Goal: Transaction & Acquisition: Purchase product/service

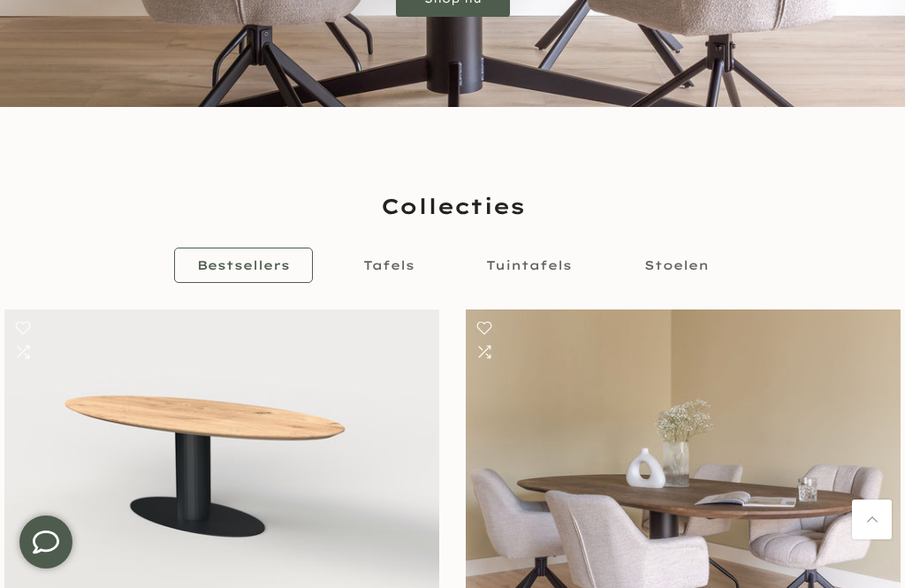
scroll to position [434, 0]
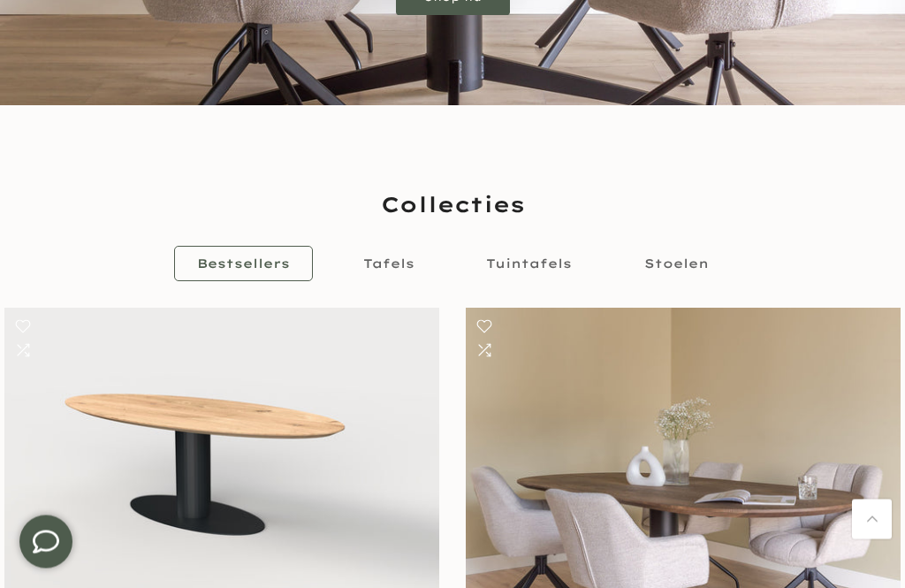
click at [392, 256] on span "Tafels" at bounding box center [388, 264] width 51 height 16
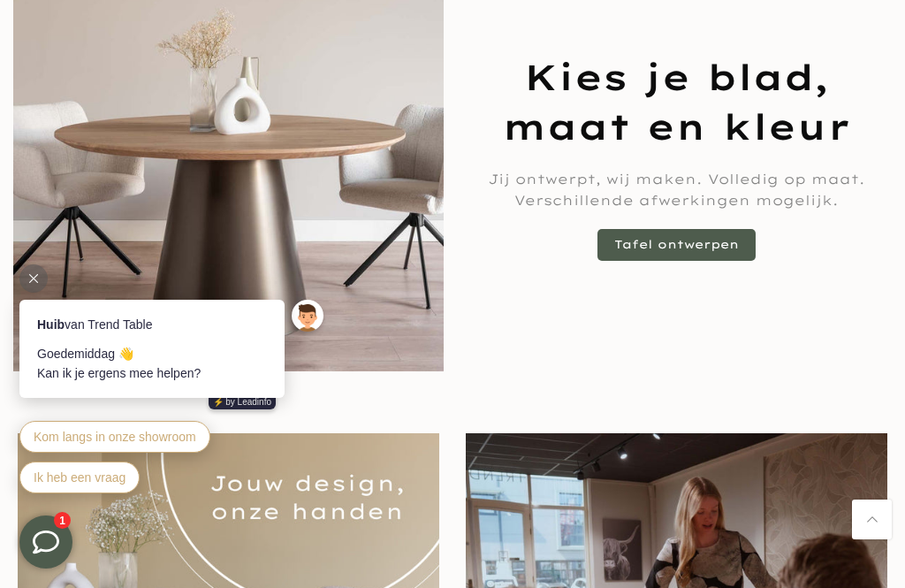
scroll to position [1472, 0]
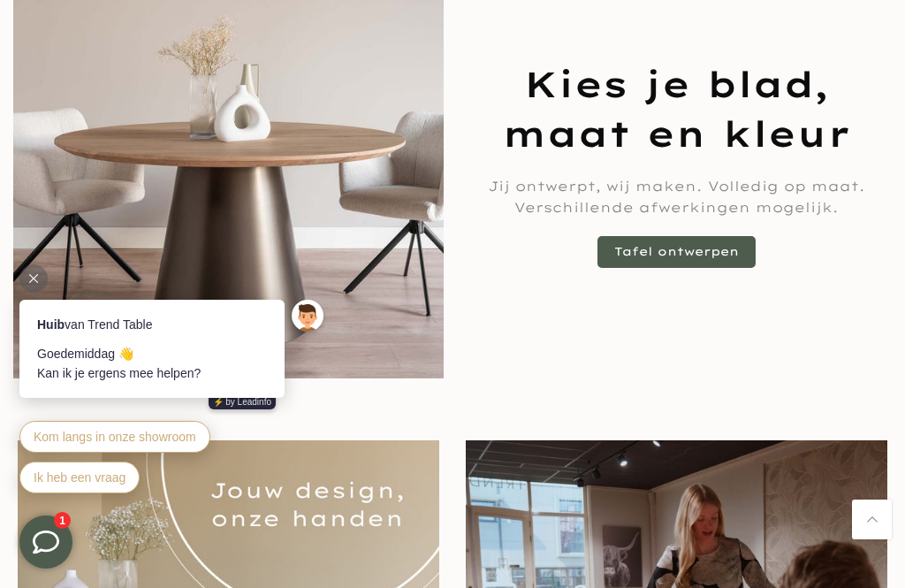
click at [697, 258] on link "Tafel ontwerpen" at bounding box center [677, 252] width 158 height 32
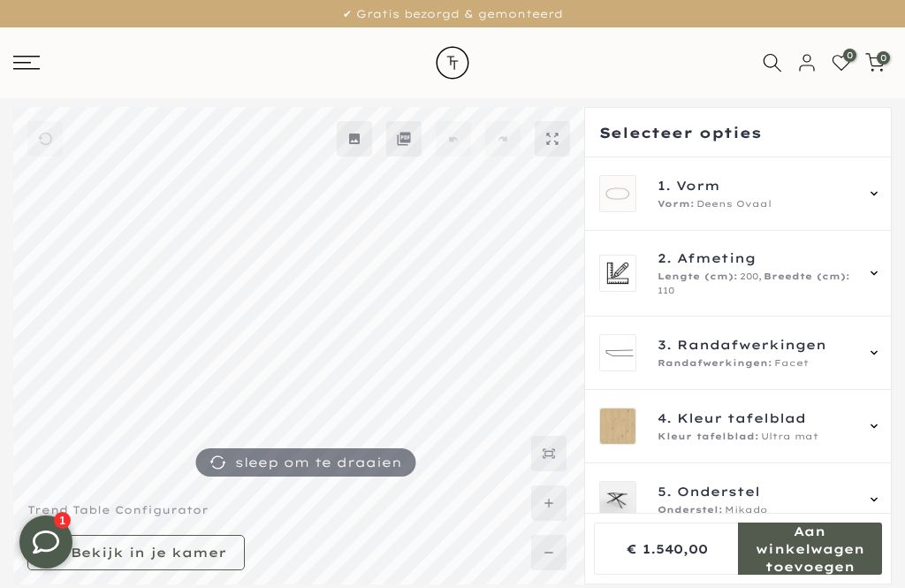
click at [869, 200] on icon at bounding box center [874, 194] width 14 height 14
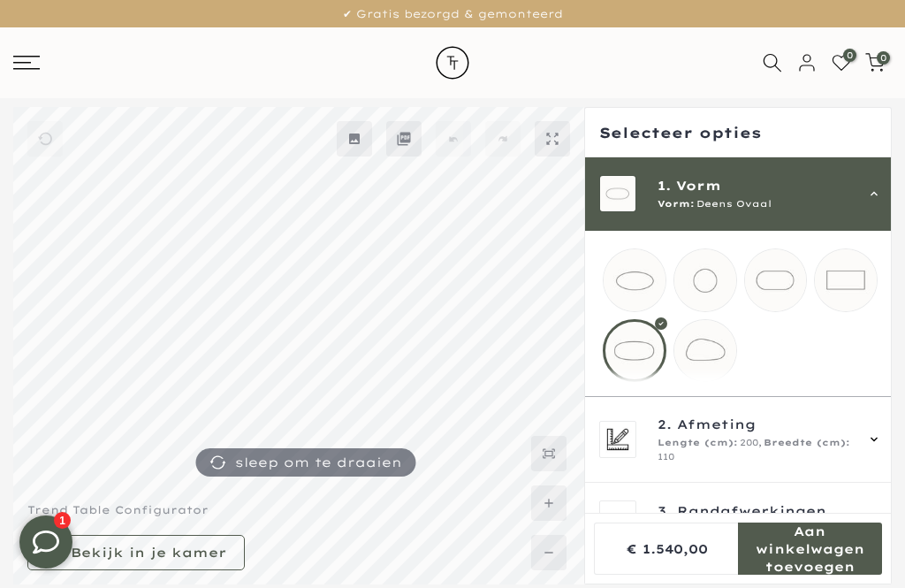
click at [773, 288] on mmq-loader at bounding box center [776, 280] width 62 height 62
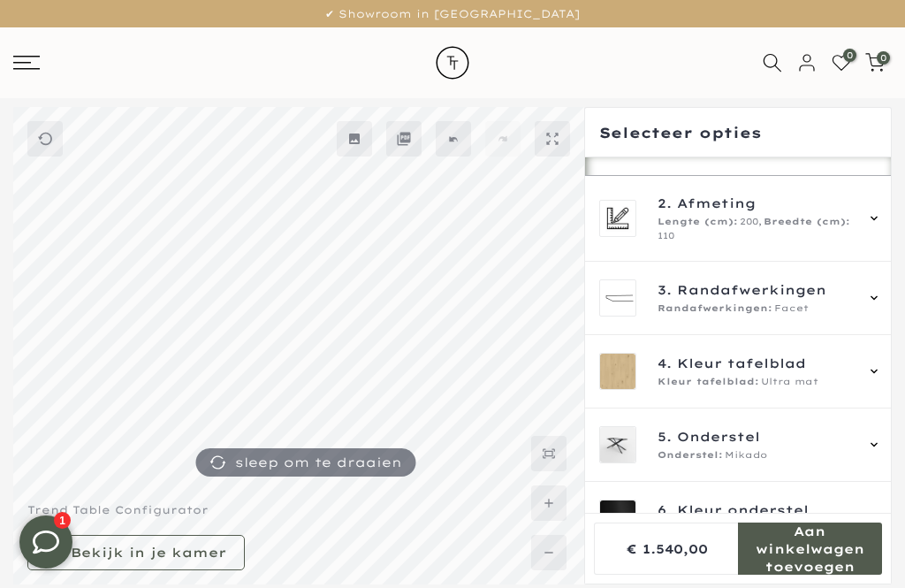
scroll to position [219, 0]
click at [862, 392] on div "4. Kleur tafelblad Kleur tafelblad: Ultra mat" at bounding box center [740, 372] width 282 height 37
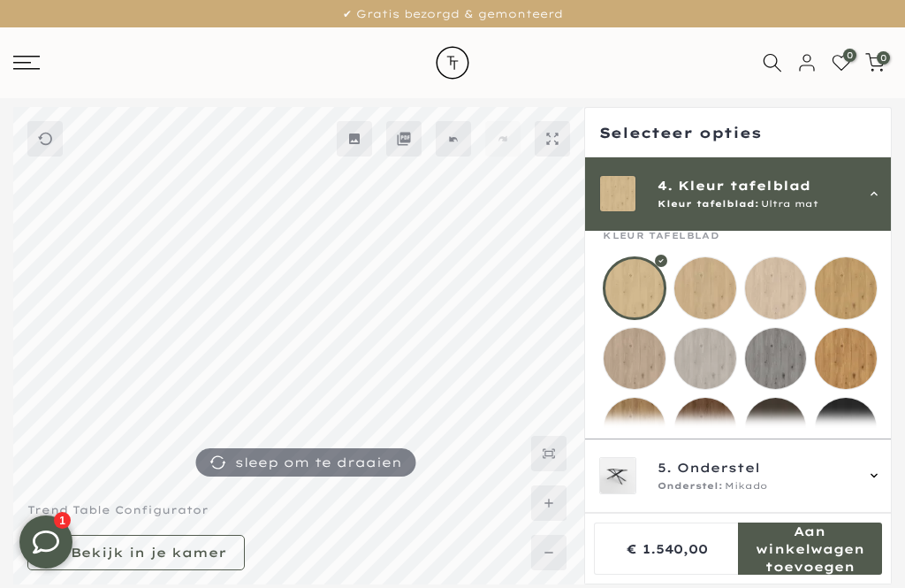
scroll to position [250, 0]
click at [845, 359] on mmq-loader at bounding box center [846, 360] width 62 height 62
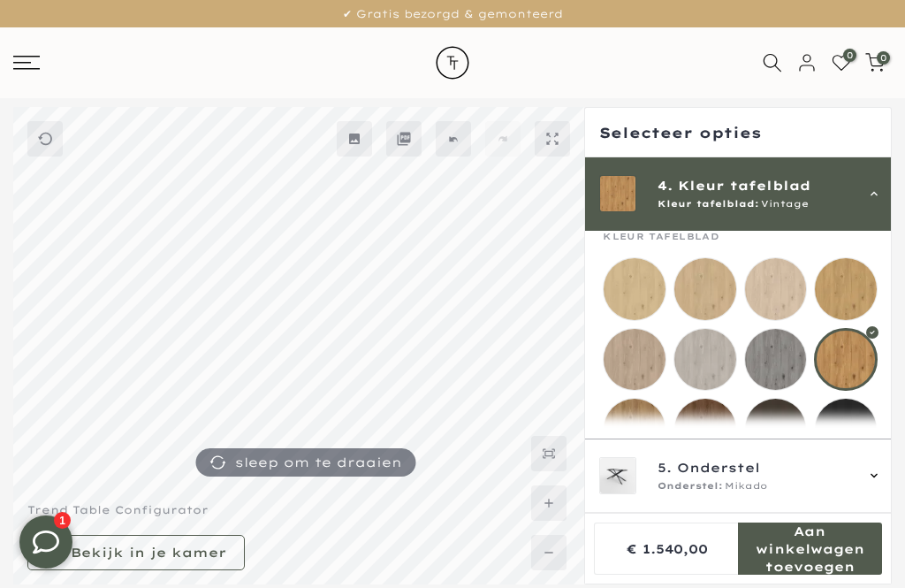
click at [645, 427] on mmq-loader at bounding box center [635, 430] width 62 height 62
click at [850, 289] on mmq-loader at bounding box center [846, 289] width 62 height 62
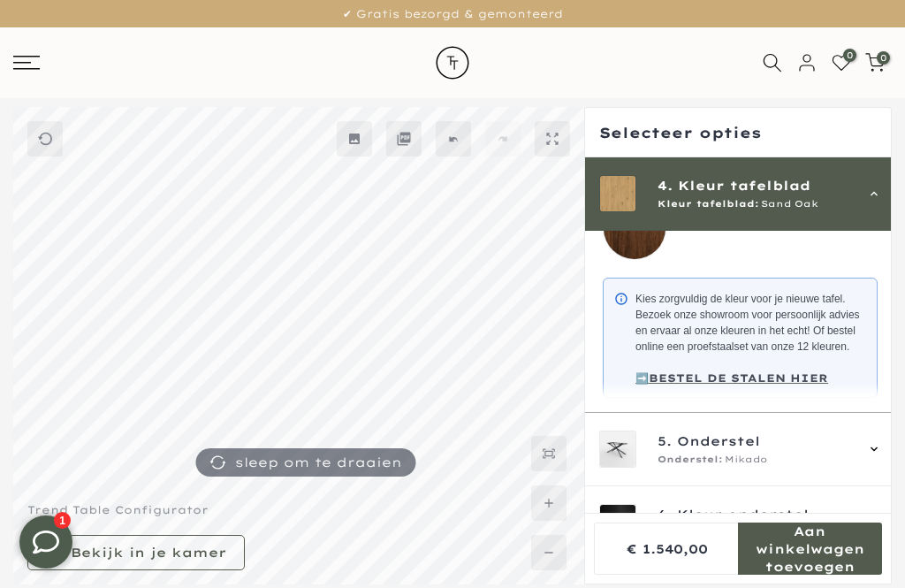
scroll to position [522, 0]
click at [867, 456] on icon at bounding box center [874, 449] width 14 height 14
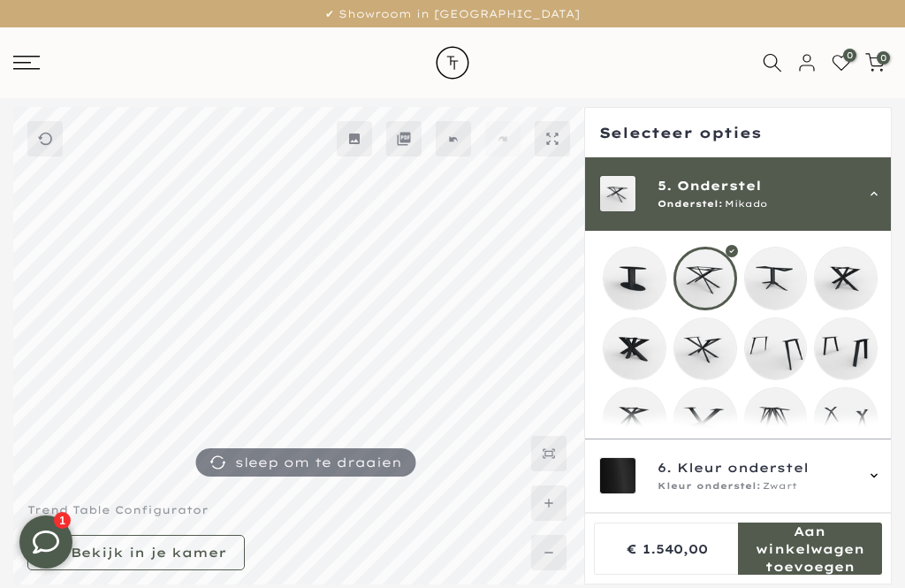
scroll to position [320, 0]
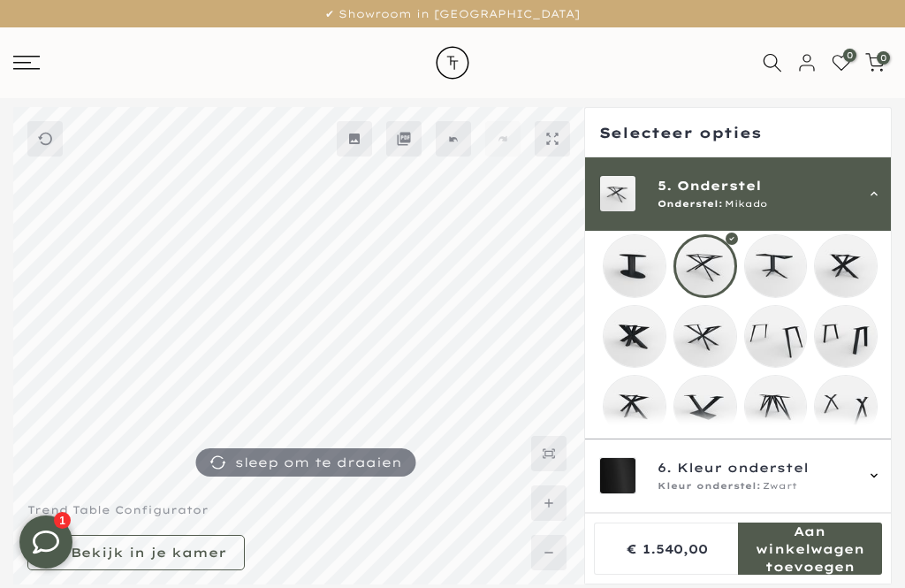
click at [844, 336] on mmq-loader at bounding box center [846, 337] width 62 height 62
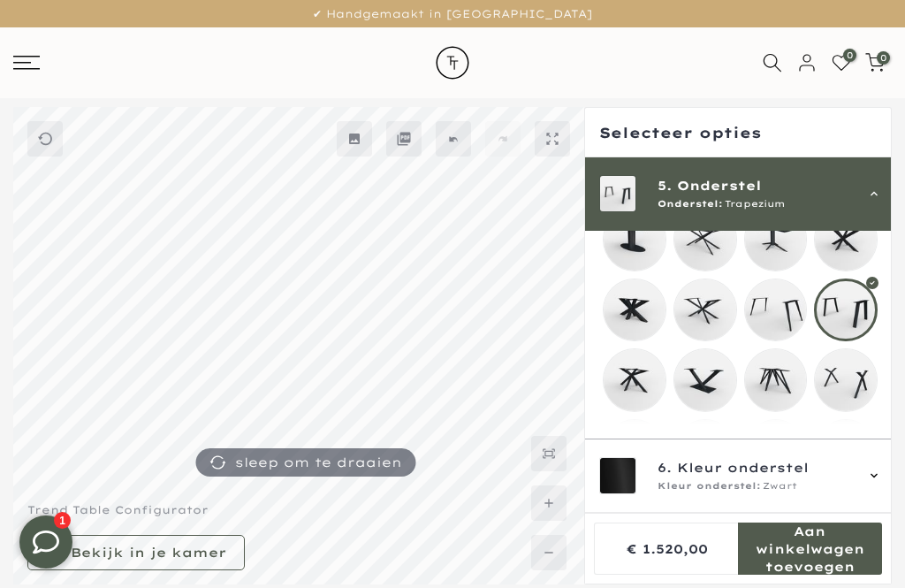
scroll to position [346, 0]
click at [848, 384] on mmq-loader at bounding box center [846, 381] width 62 height 62
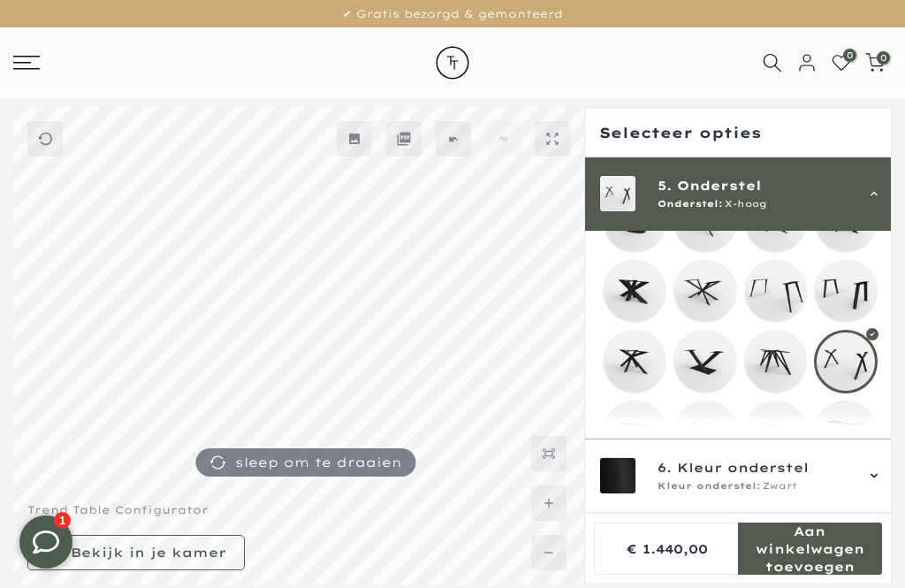
click at [896, 418] on div at bounding box center [452, 345] width 905 height 477
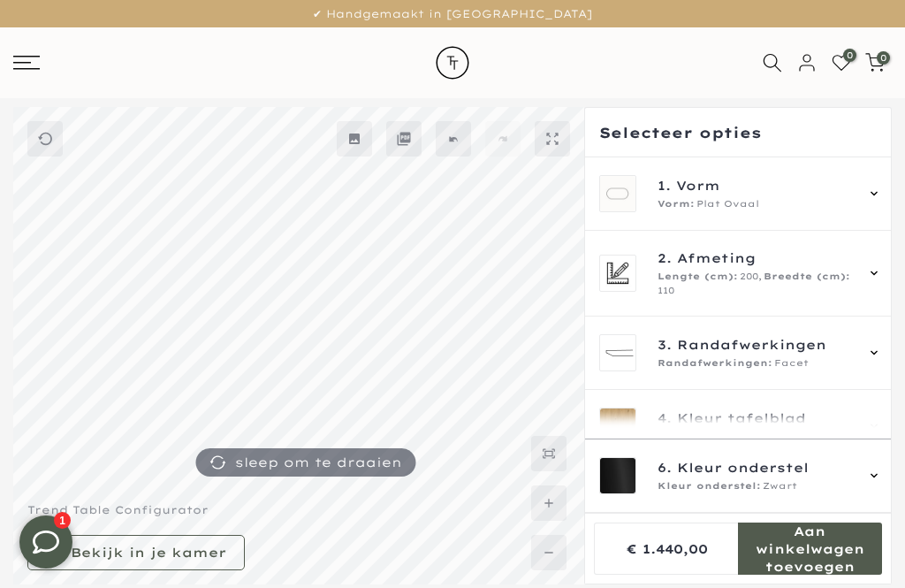
click at [867, 274] on icon at bounding box center [874, 273] width 14 height 14
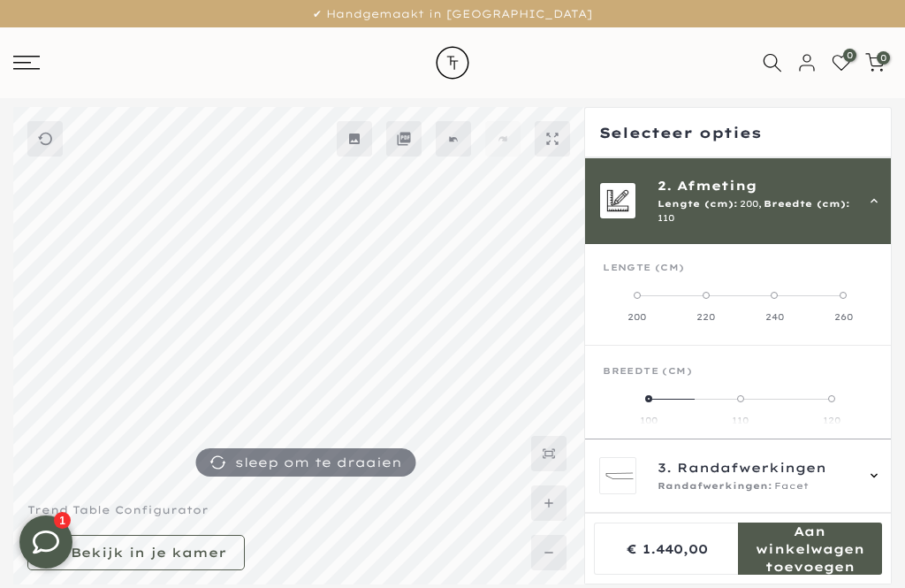
scroll to position [73, 0]
click at [780, 293] on label "240" at bounding box center [775, 304] width 69 height 35
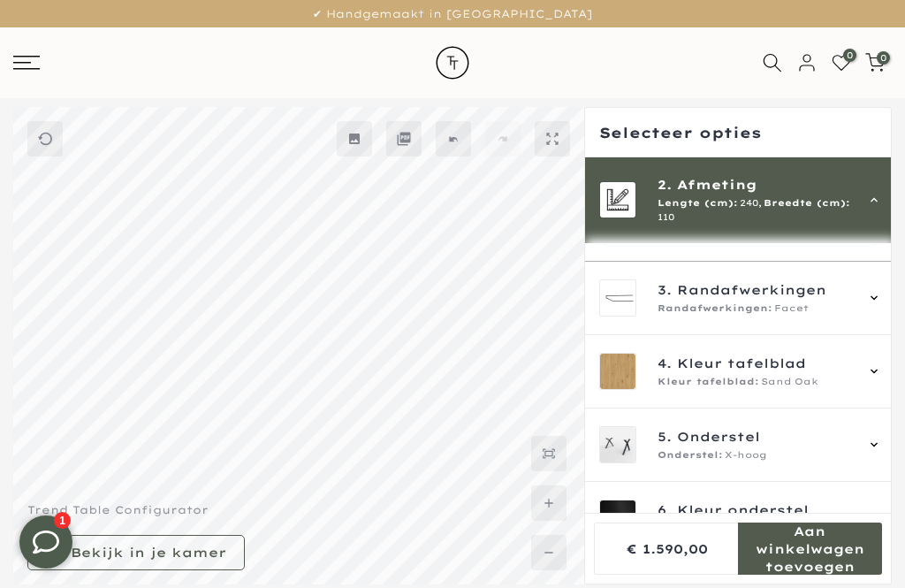
scroll to position [53, 0]
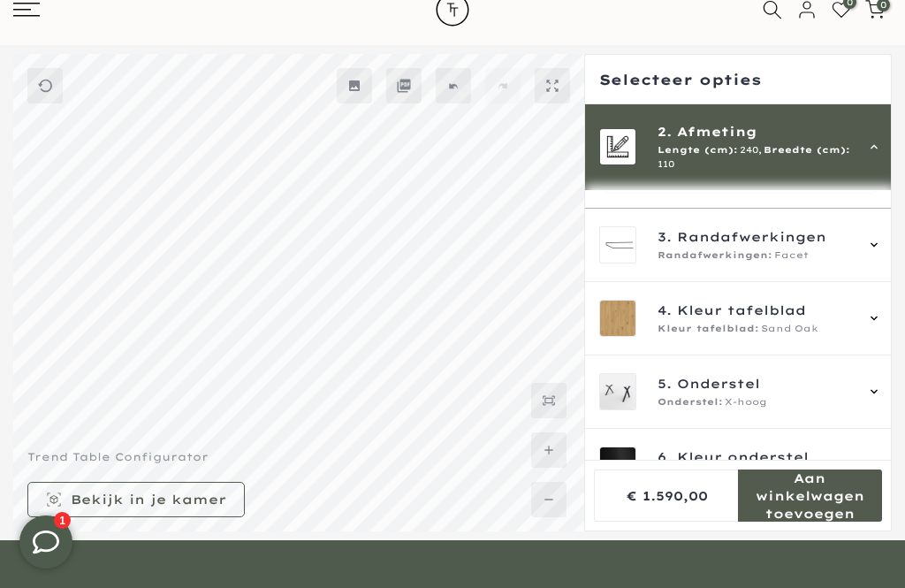
click at [869, 252] on icon at bounding box center [874, 245] width 14 height 14
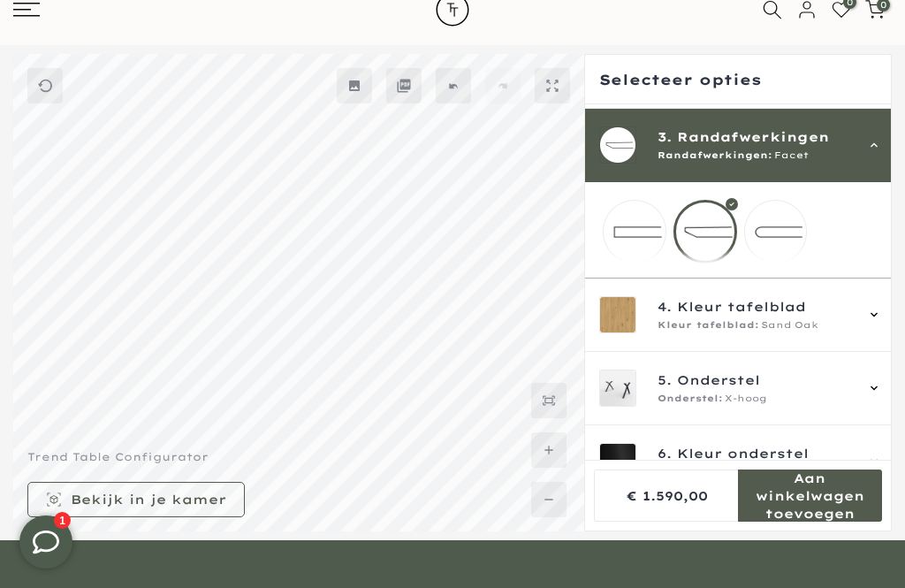
scroll to position [149, 0]
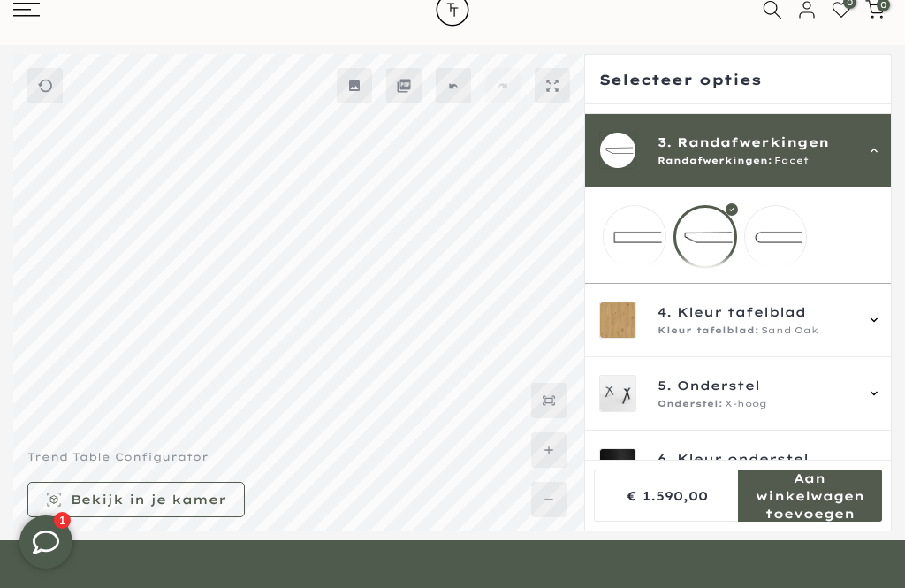
click at [781, 241] on mmq-loader at bounding box center [776, 237] width 62 height 62
click at [704, 250] on mmq-loader at bounding box center [705, 237] width 62 height 62
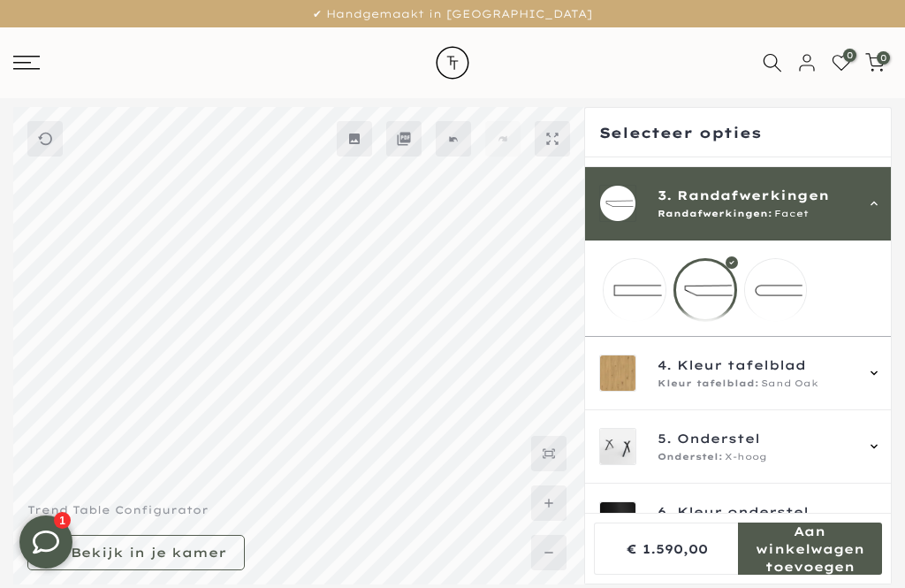
click at [27, 56] on rect at bounding box center [26, 57] width 27 height 2
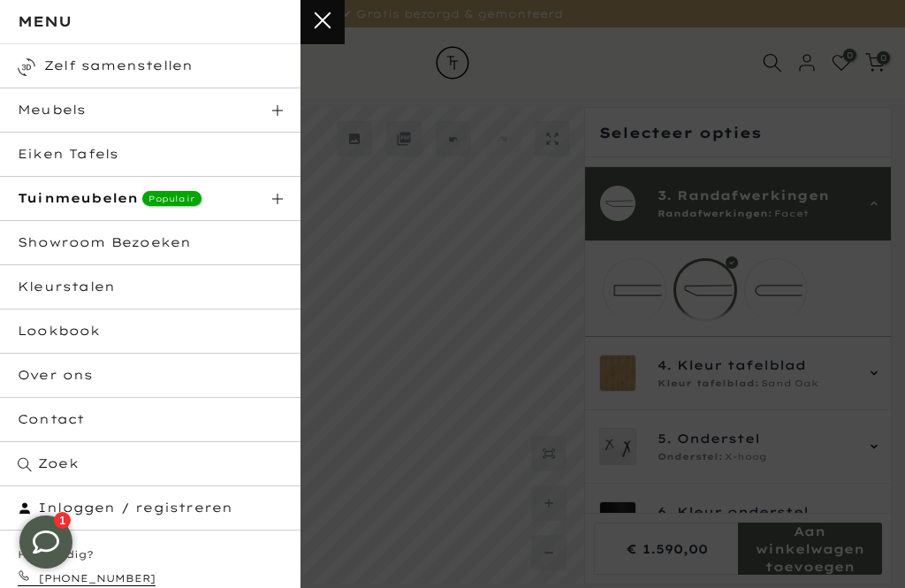
click at [251, 117] on link "Meubels" at bounding box center [150, 110] width 301 height 44
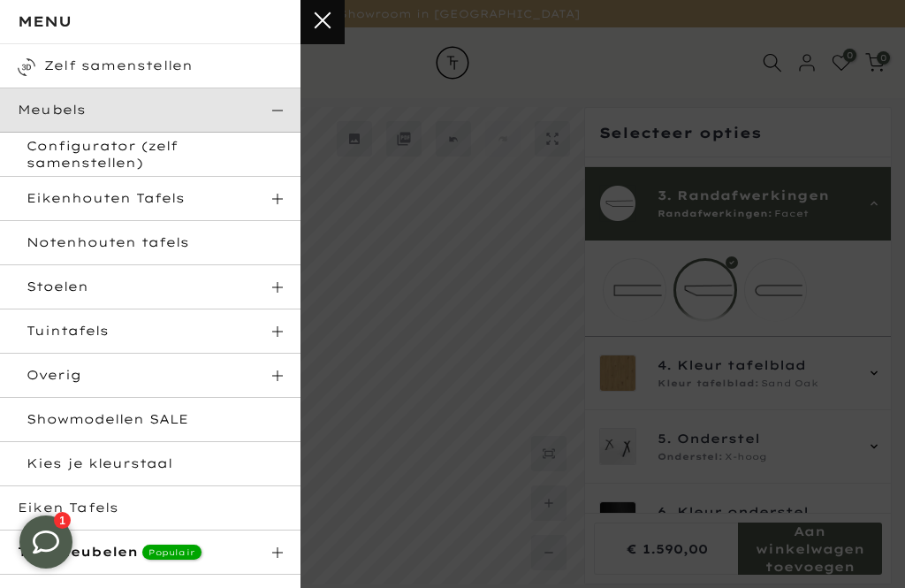
click at [221, 278] on link "Stoelen" at bounding box center [150, 287] width 301 height 44
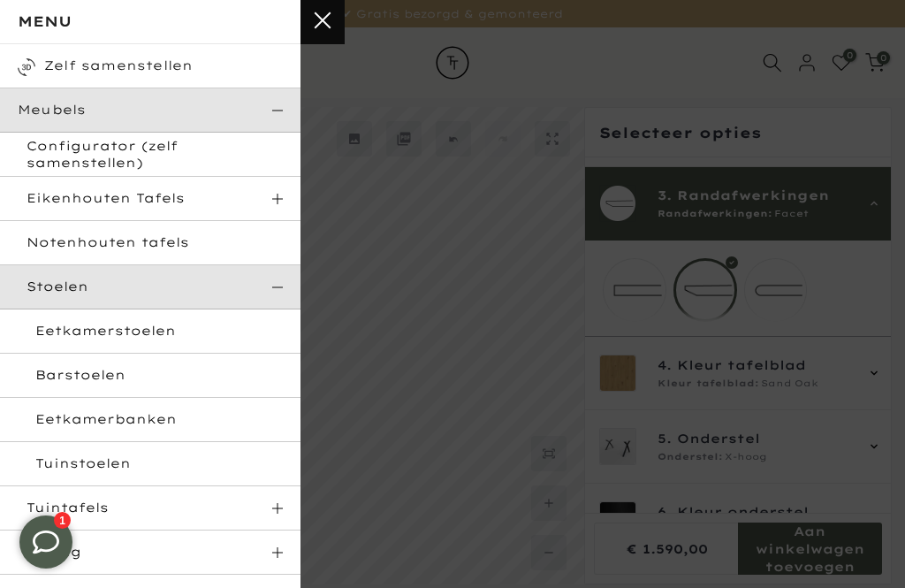
click at [174, 293] on link "Stoelen" at bounding box center [150, 287] width 301 height 44
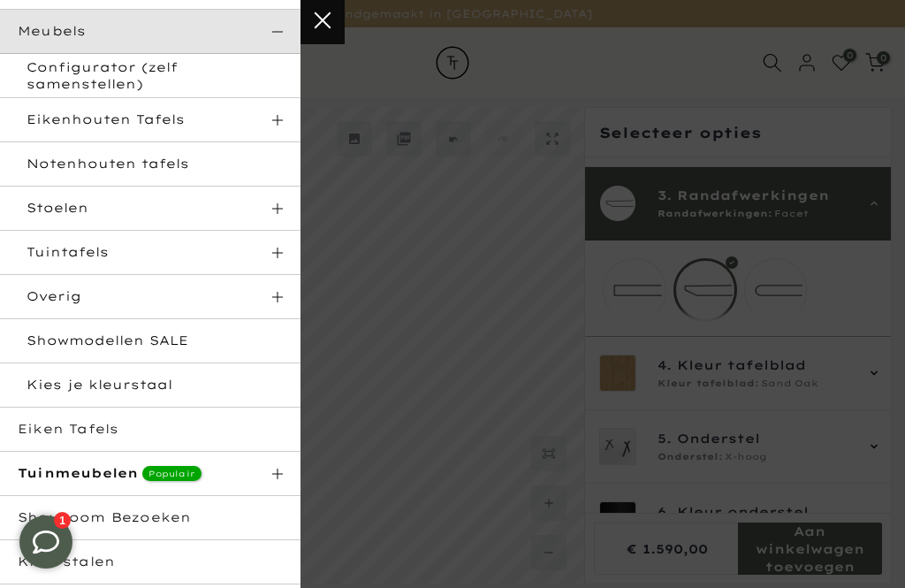
scroll to position [78, 0]
click at [253, 208] on link "Stoelen" at bounding box center [150, 209] width 301 height 44
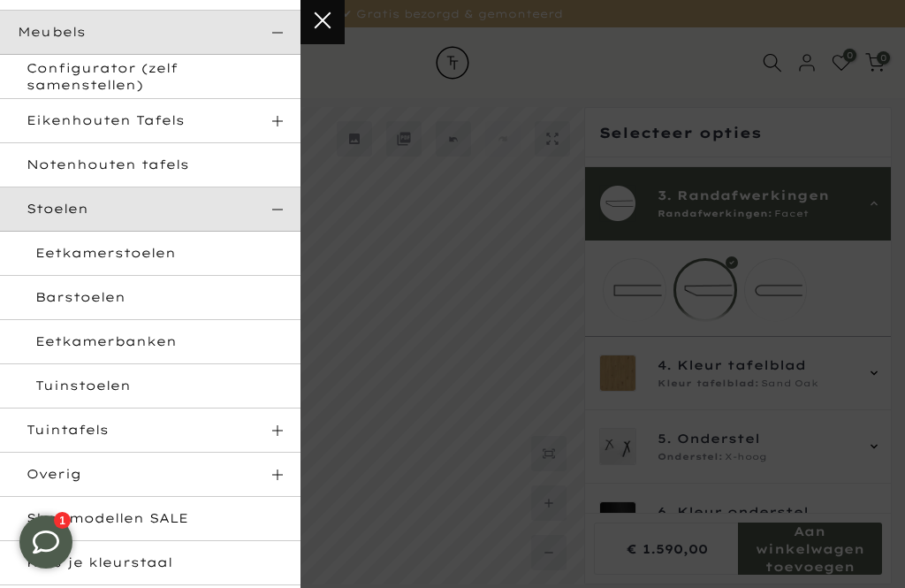
click at [336, 26] on button "Sluit menu, categorieën" at bounding box center [323, 22] width 44 height 44
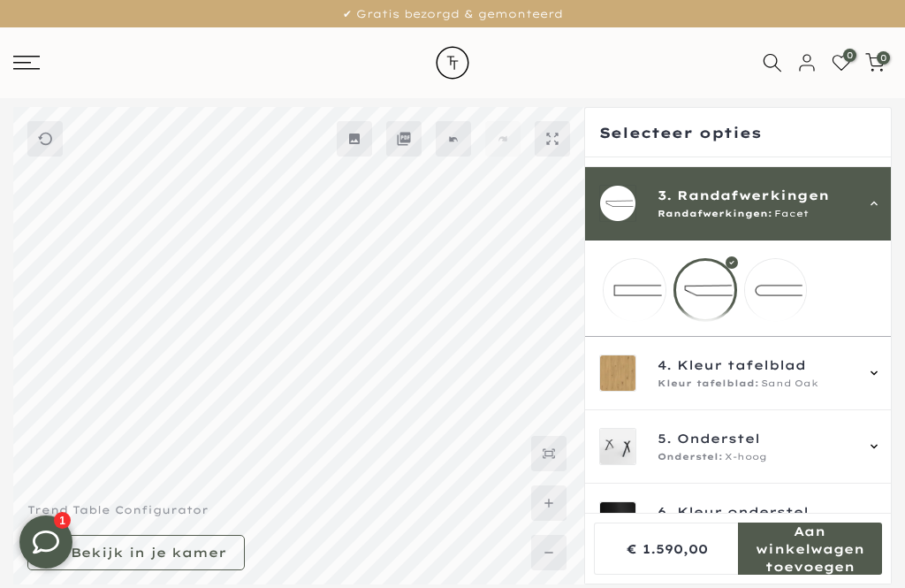
scroll to position [53, 0]
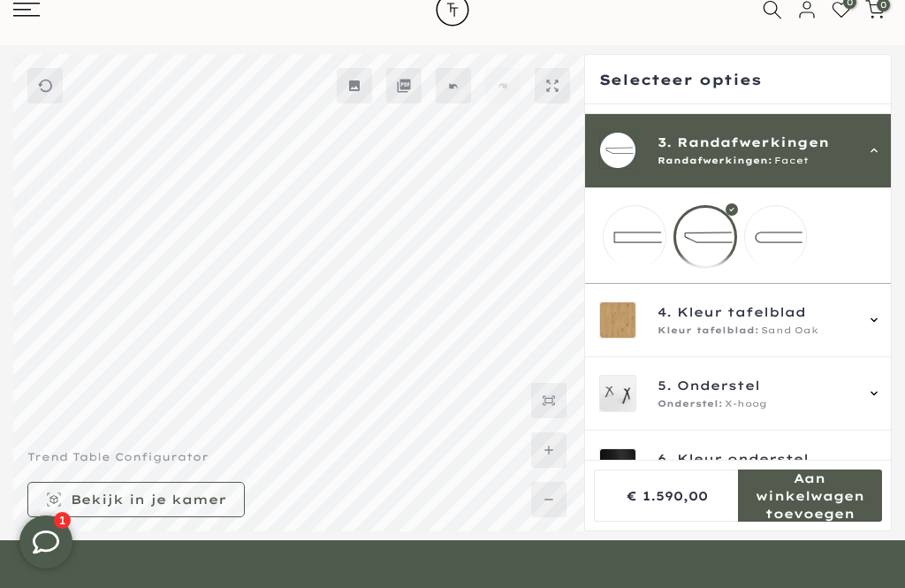
click at [34, 15] on rect at bounding box center [26, 16] width 27 height 2
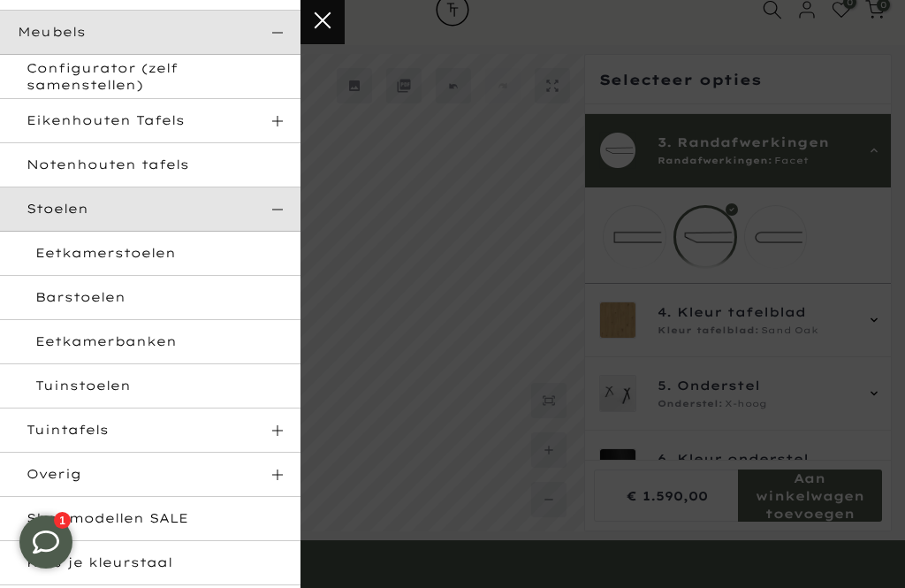
click at [205, 255] on link "Eetkamerstoelen" at bounding box center [150, 254] width 301 height 44
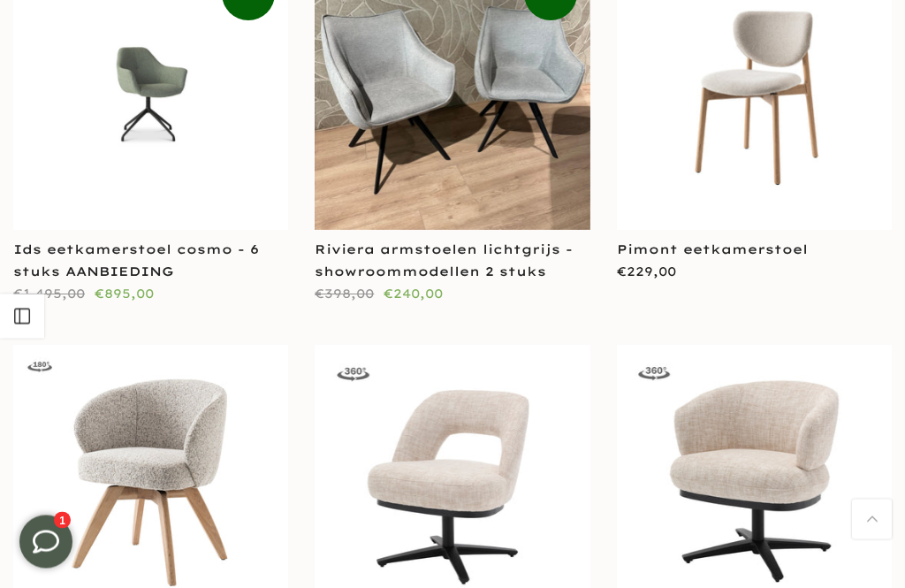
scroll to position [2758, 0]
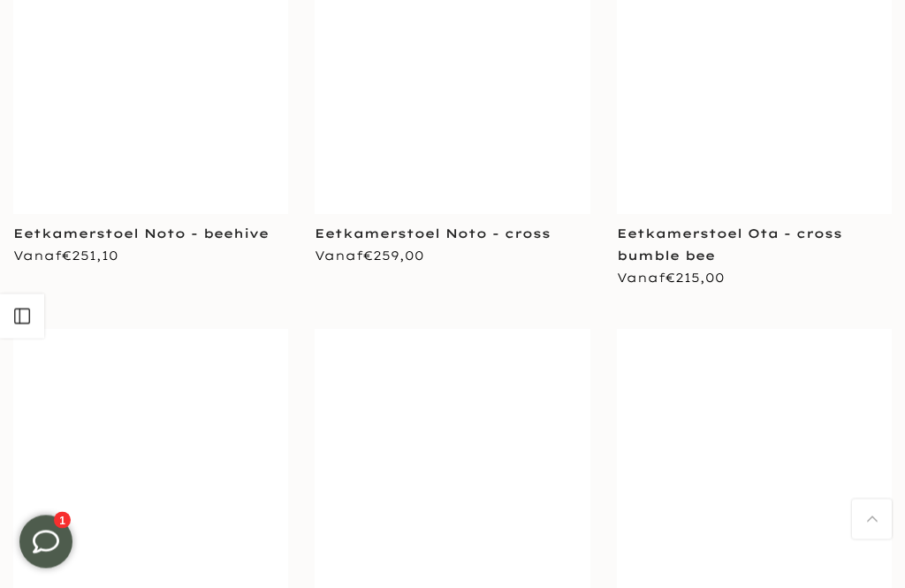
scroll to position [5919, 0]
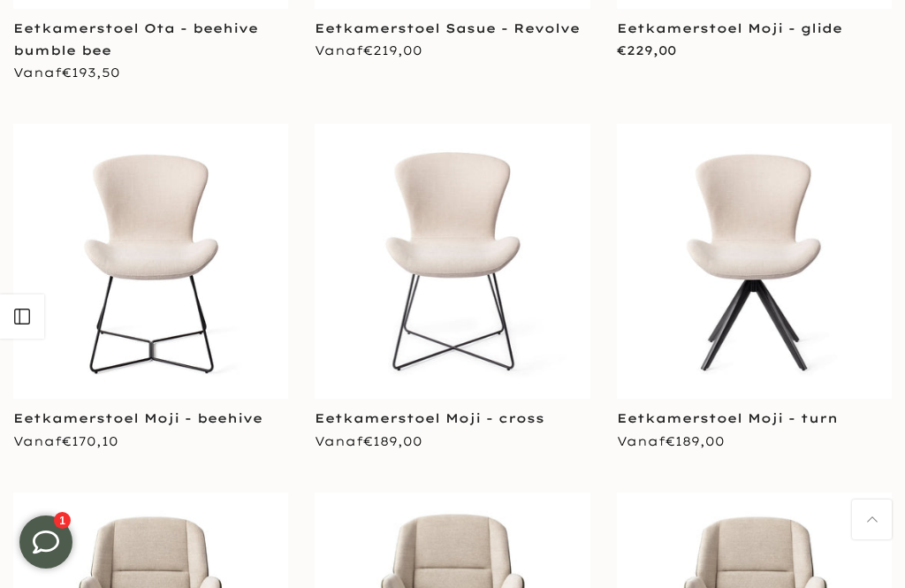
scroll to position [6373, 0]
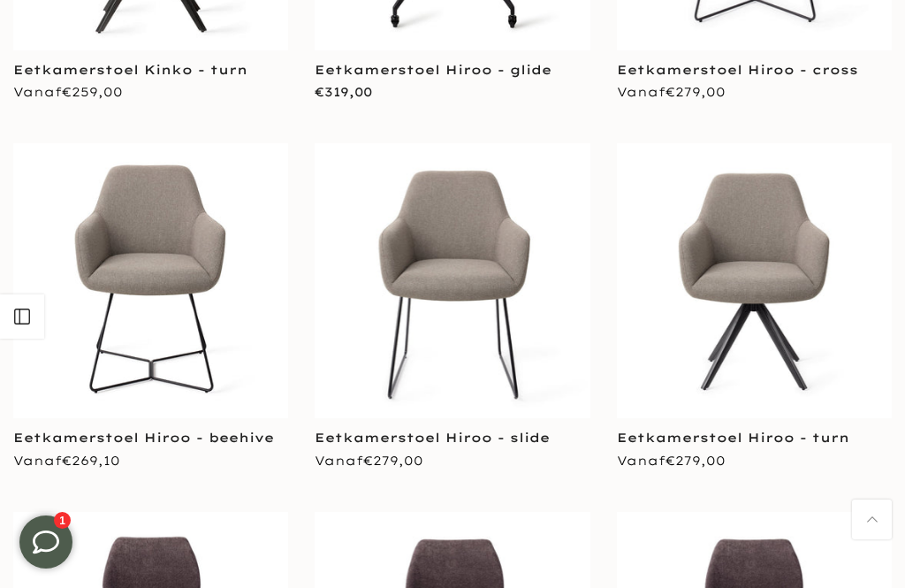
scroll to position [8934, 0]
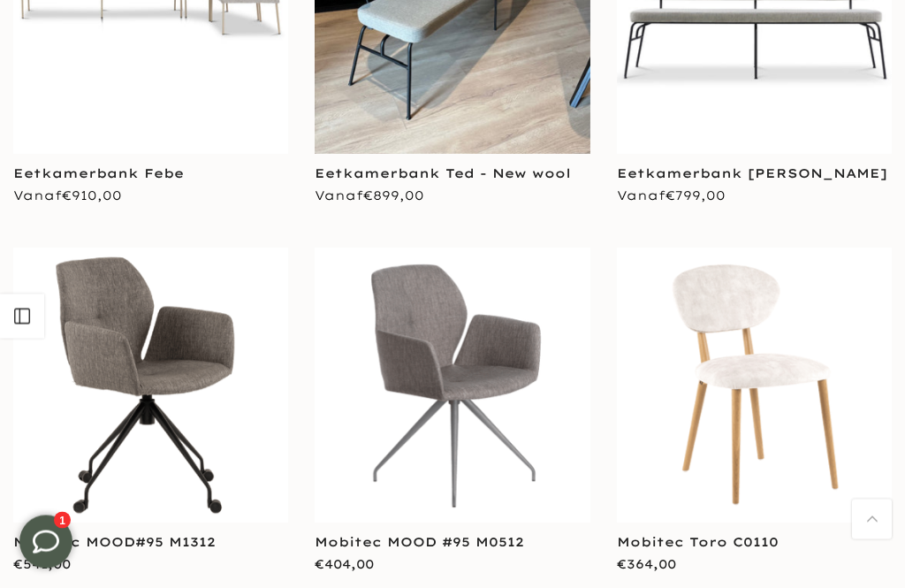
scroll to position [11895, 0]
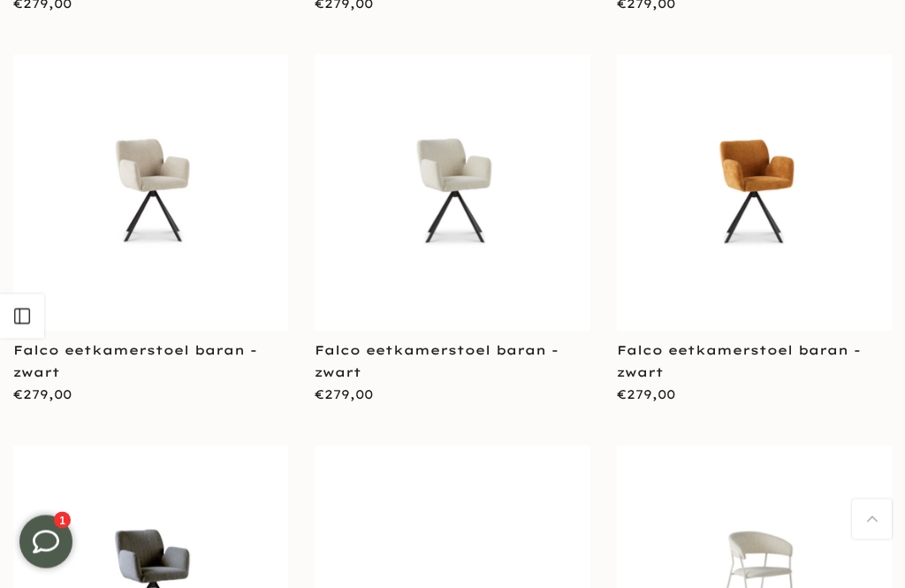
scroll to position [15154, 0]
